Goal: Find specific page/section: Find specific page/section

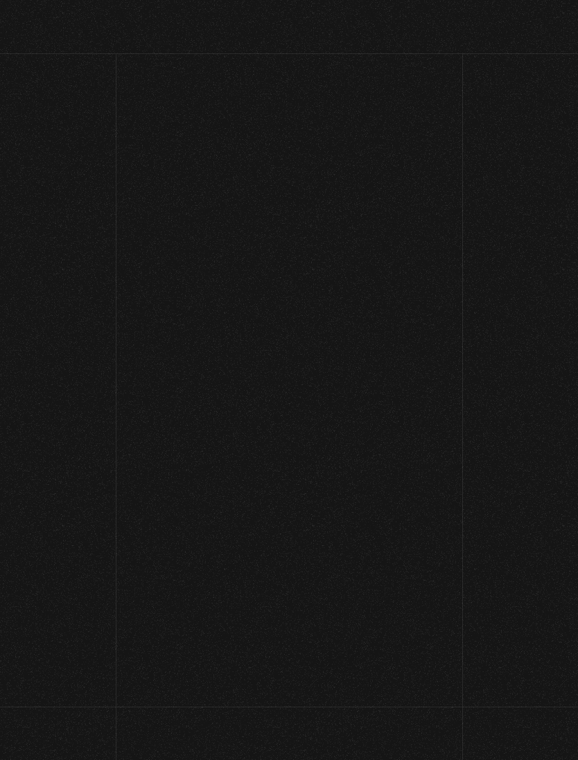
scroll to position [71, 0]
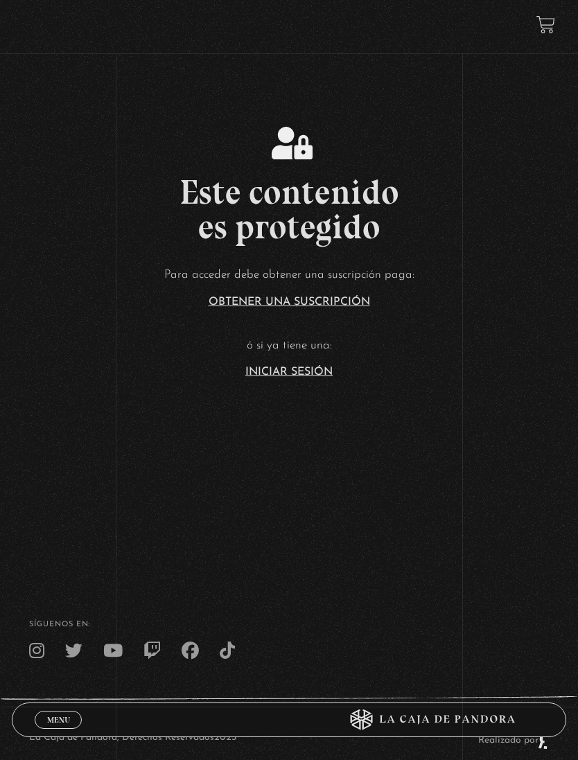
click at [315, 378] on link "Iniciar Sesión" at bounding box center [288, 372] width 87 height 11
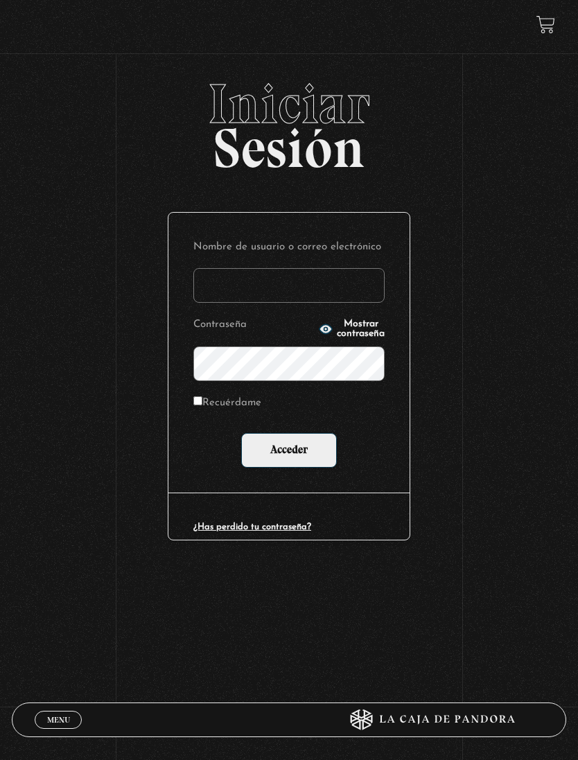
type input "[EMAIL_ADDRESS][DOMAIN_NAME]"
click at [289, 453] on input "Acceder" at bounding box center [289, 450] width 96 height 35
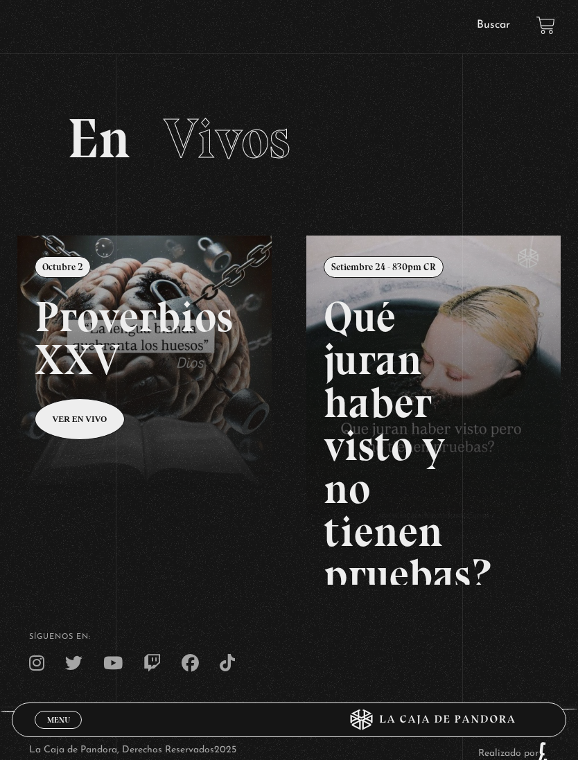
click at [94, 436] on link at bounding box center [306, 616] width 578 height 760
